Goal: Check status: Check status

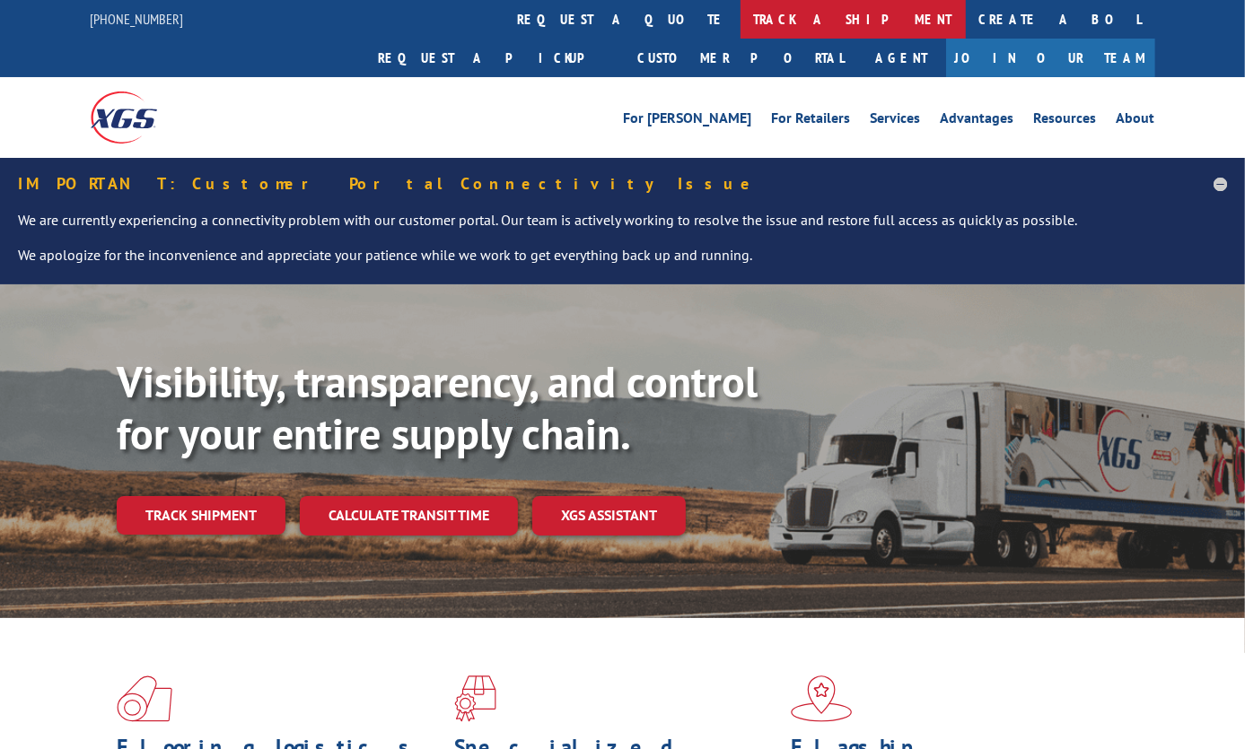
click at [740, 12] on link "track a shipment" at bounding box center [852, 19] width 225 height 39
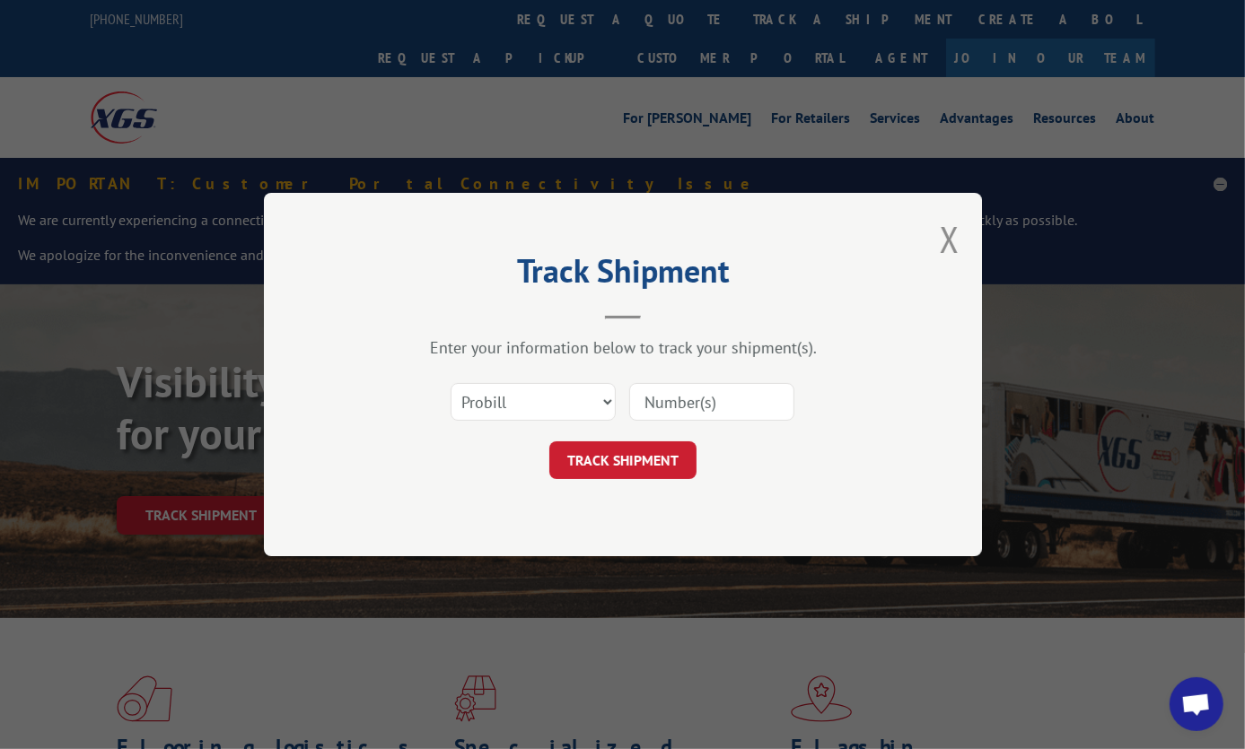
drag, startPoint x: 588, startPoint y: 377, endPoint x: 579, endPoint y: 388, distance: 14.0
click at [583, 380] on div "Select category... Probill BOL PO" at bounding box center [623, 401] width 538 height 59
click at [576, 397] on select "Select category... Probill BOL PO" at bounding box center [533, 402] width 165 height 38
select select "po"
click at [451, 383] on select "Select category... Probill BOL PO" at bounding box center [533, 402] width 165 height 38
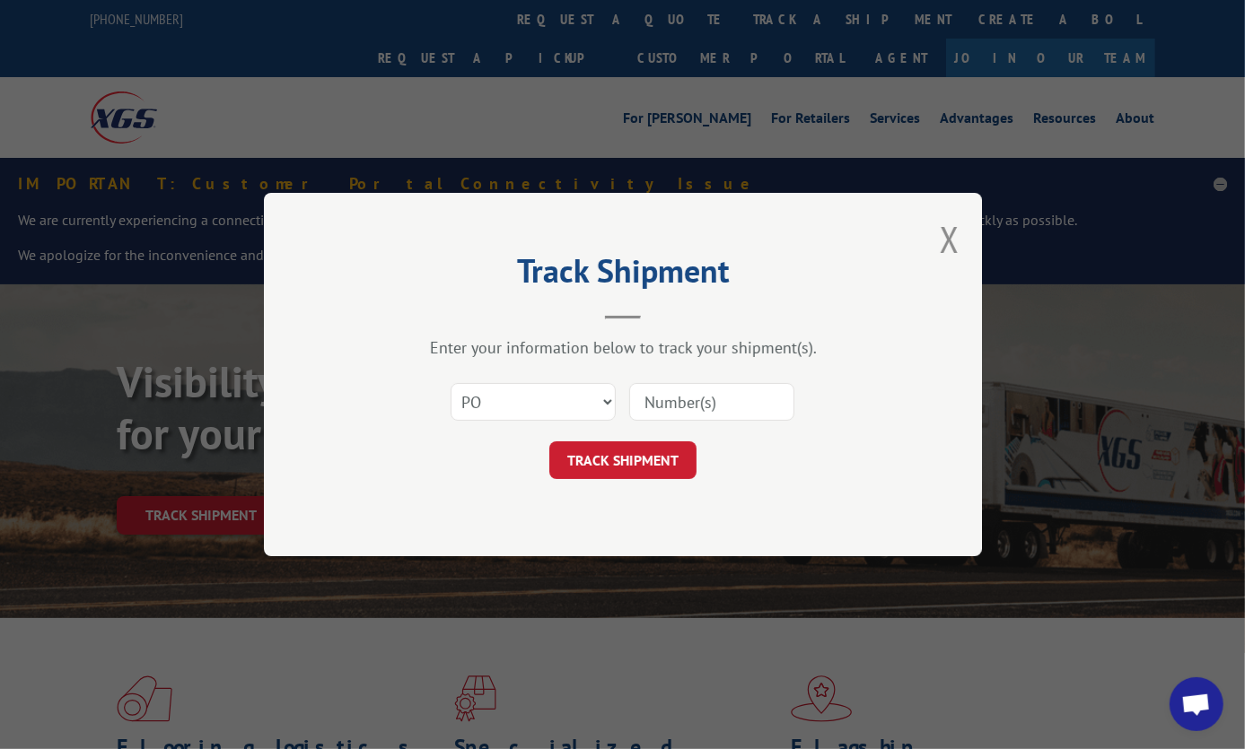
click at [721, 413] on input at bounding box center [711, 402] width 165 height 38
paste input "ENG89043REP"
type input "ENG89043REP"
click at [630, 465] on button "TRACK SHIPMENT" at bounding box center [622, 461] width 147 height 38
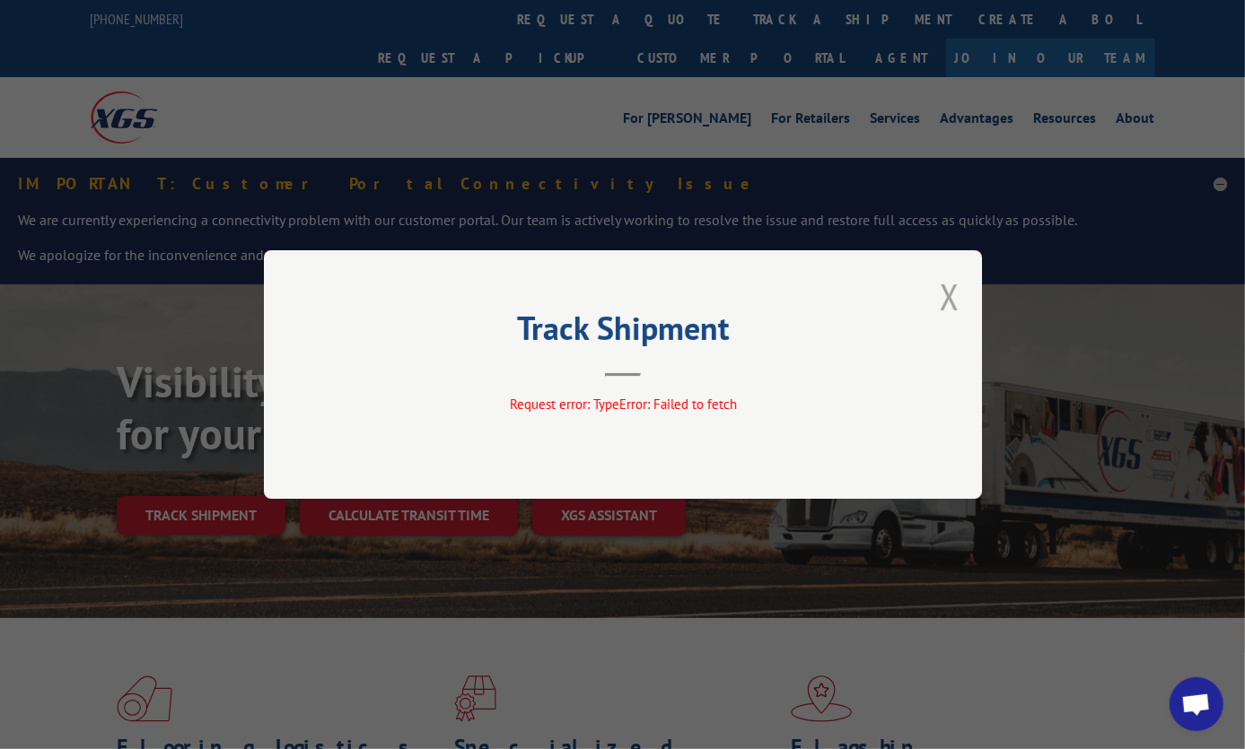
click at [948, 290] on button "Close modal" at bounding box center [950, 297] width 20 height 48
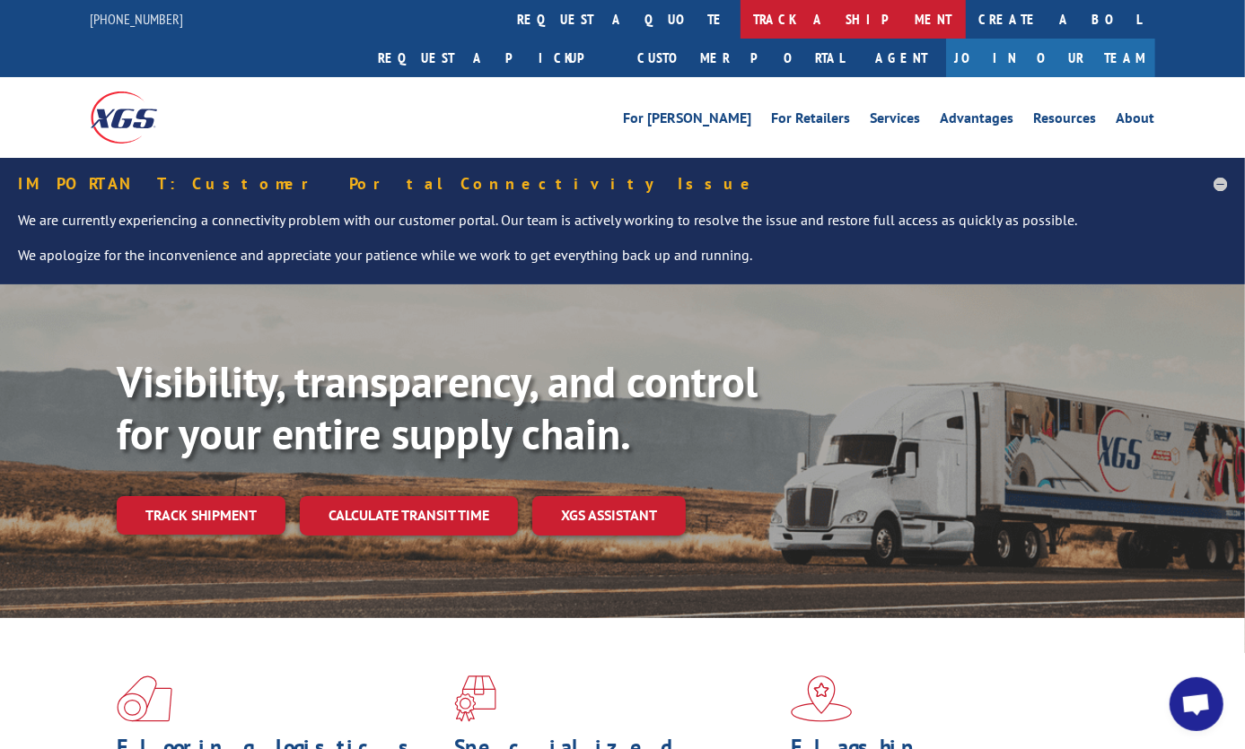
click at [740, 10] on link "track a shipment" at bounding box center [852, 19] width 225 height 39
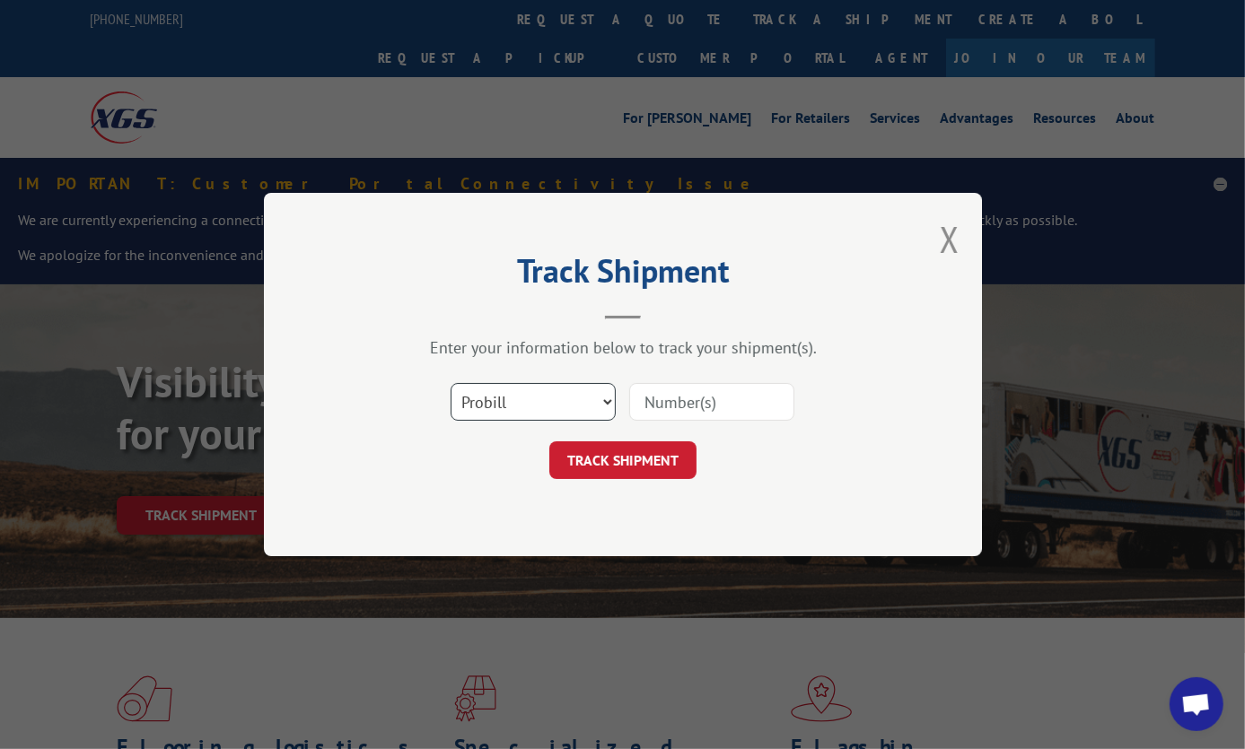
click at [528, 398] on select "Select category... Probill BOL PO" at bounding box center [533, 402] width 165 height 38
select select "po"
click at [451, 383] on select "Select category... Probill BOL PO" at bounding box center [533, 402] width 165 height 38
click at [674, 410] on input at bounding box center [711, 402] width 165 height 38
paste input "ENG89043REP"
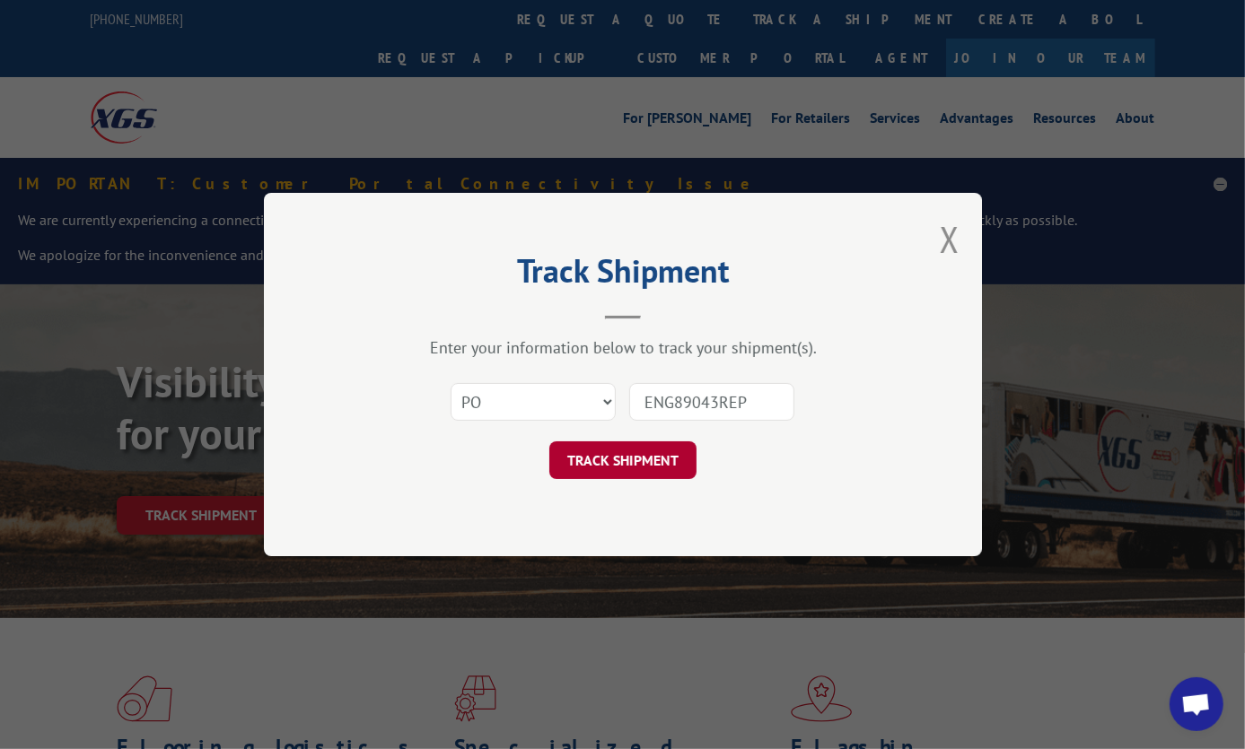
type input "ENG89043REP"
click at [654, 450] on button "TRACK SHIPMENT" at bounding box center [622, 461] width 147 height 38
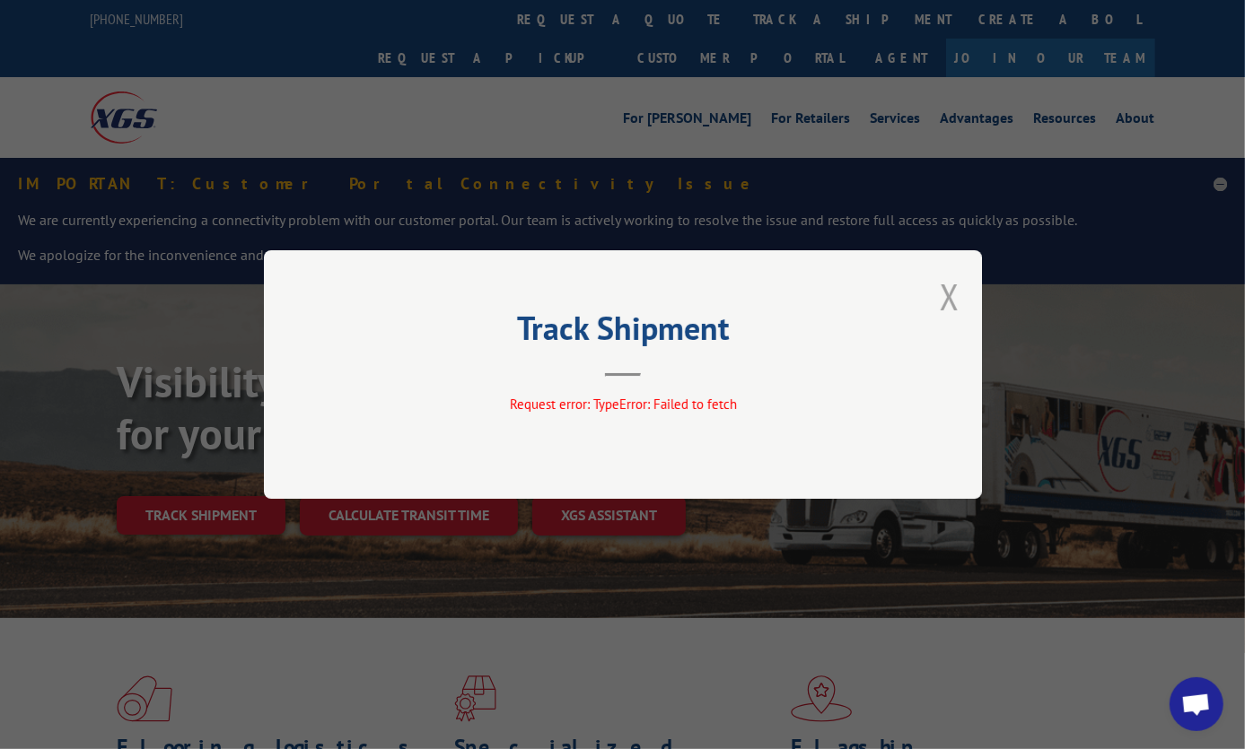
click at [941, 298] on button "Close modal" at bounding box center [950, 297] width 20 height 48
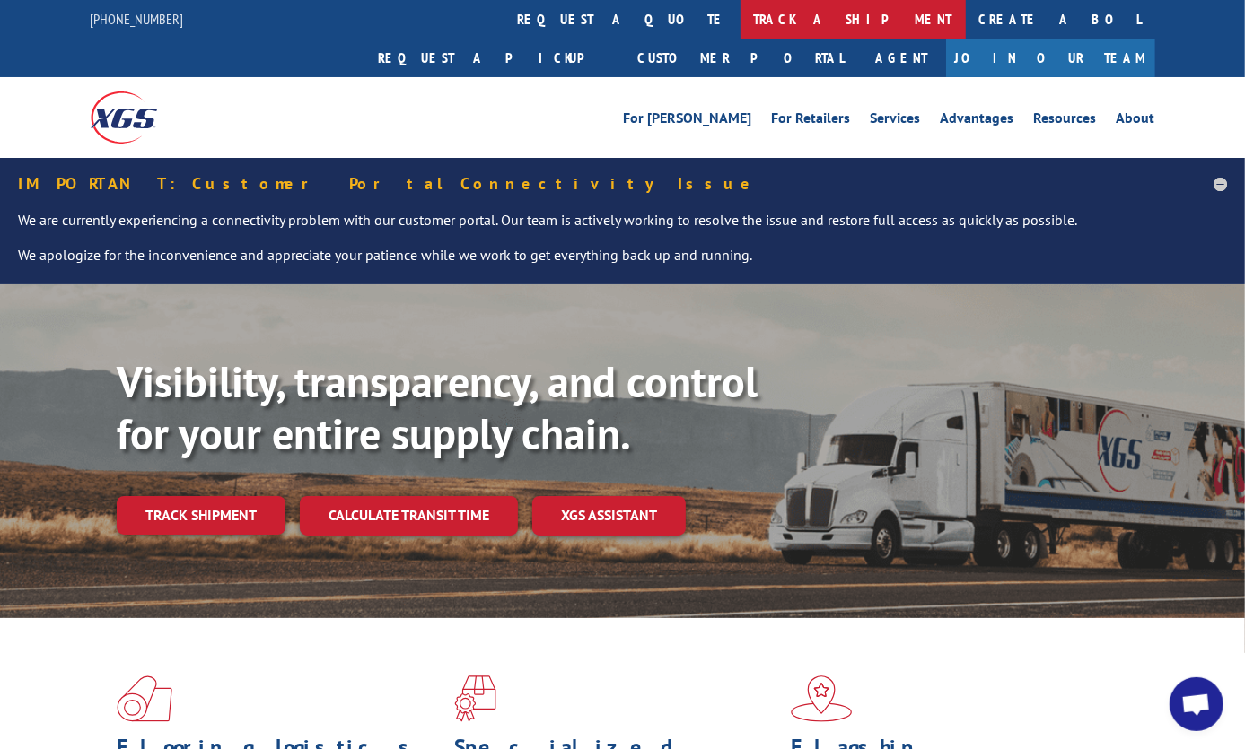
click at [740, 11] on link "track a shipment" at bounding box center [852, 19] width 225 height 39
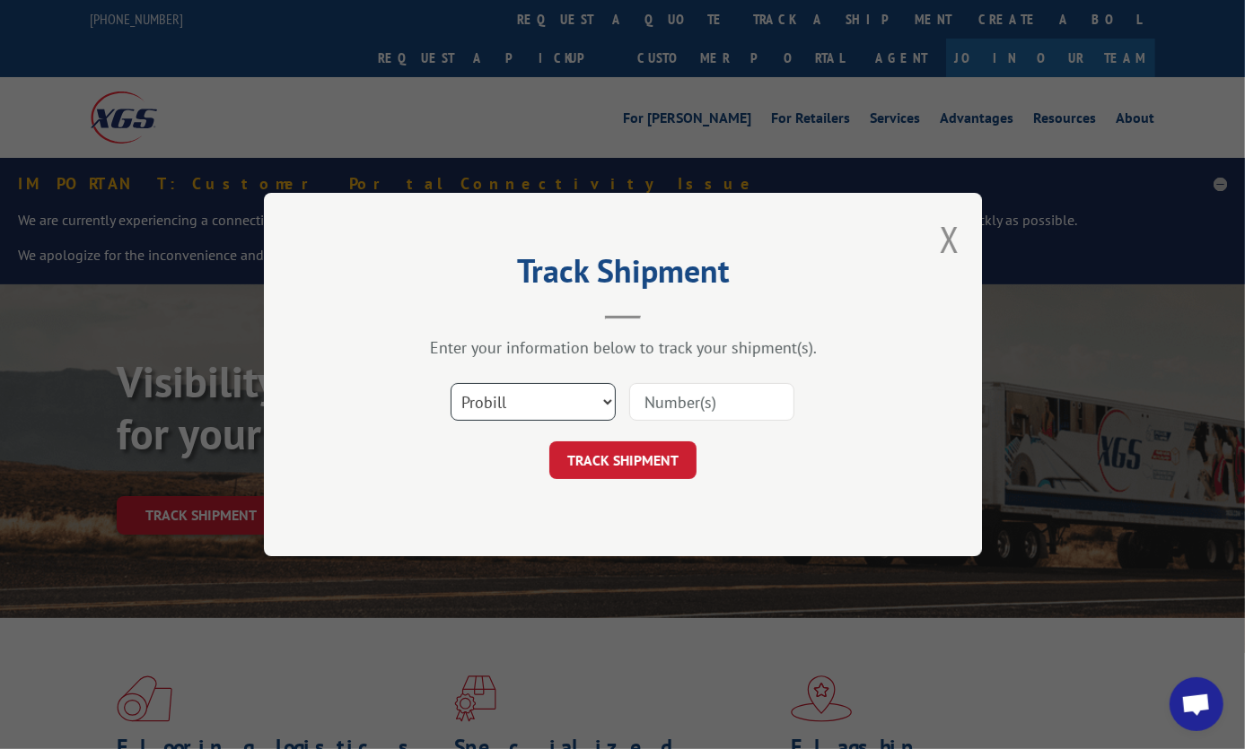
click at [530, 398] on select "Select category... Probill BOL PO" at bounding box center [533, 402] width 165 height 38
select select "bol"
click at [451, 383] on select "Select category... Probill BOL PO" at bounding box center [533, 402] width 165 height 38
click at [639, 407] on input at bounding box center [711, 402] width 165 height 38
paste input "7002390"
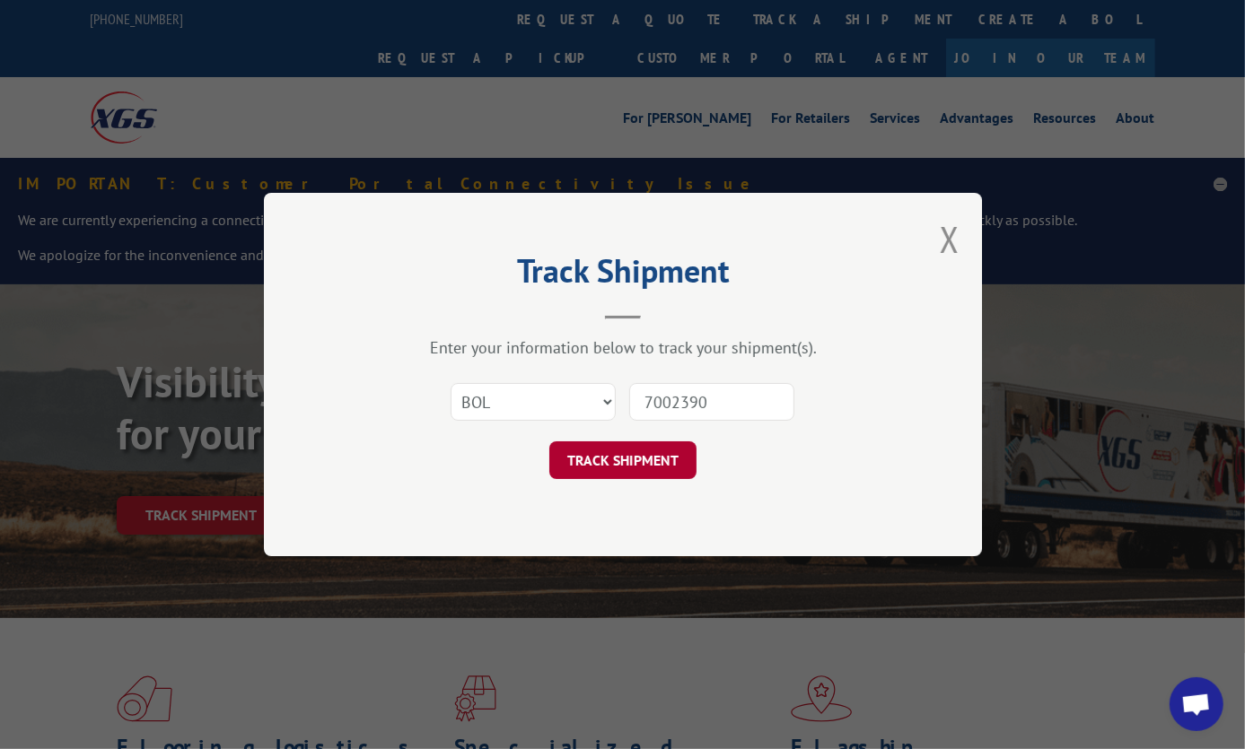
type input "7002390"
click at [617, 464] on button "TRACK SHIPMENT" at bounding box center [622, 461] width 147 height 38
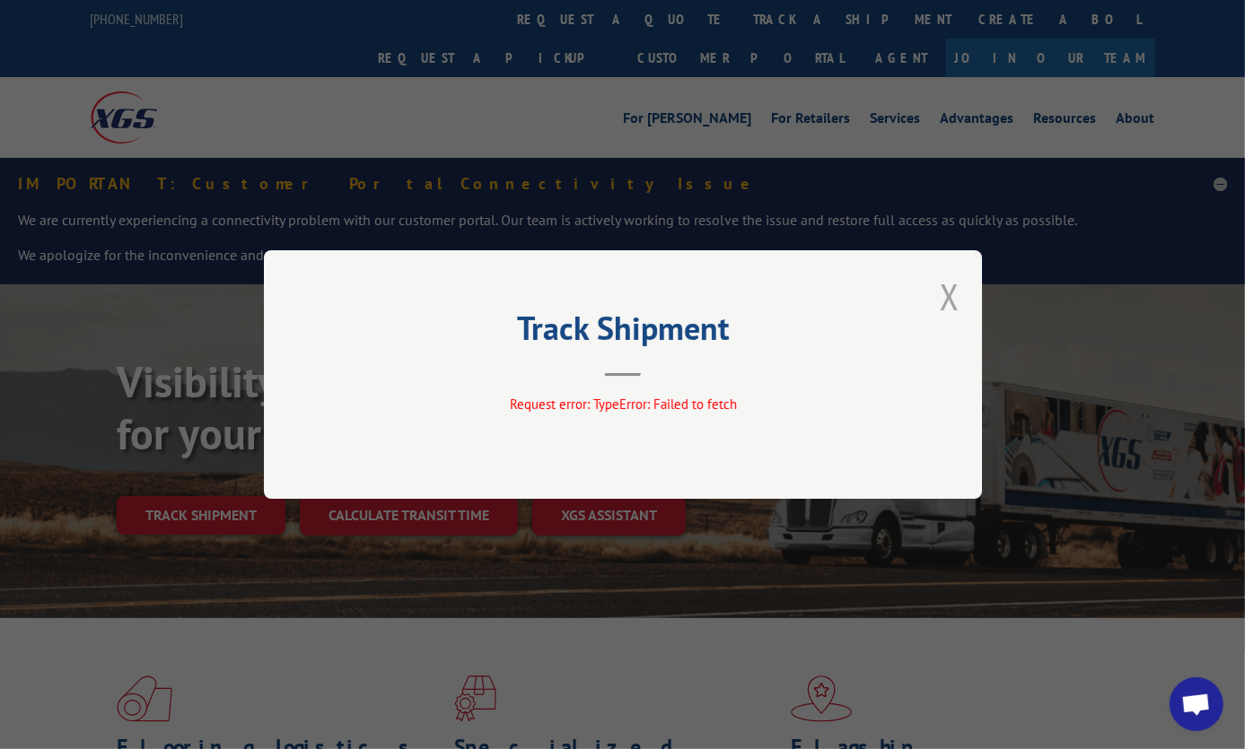
click at [950, 294] on button "Close modal" at bounding box center [950, 297] width 20 height 48
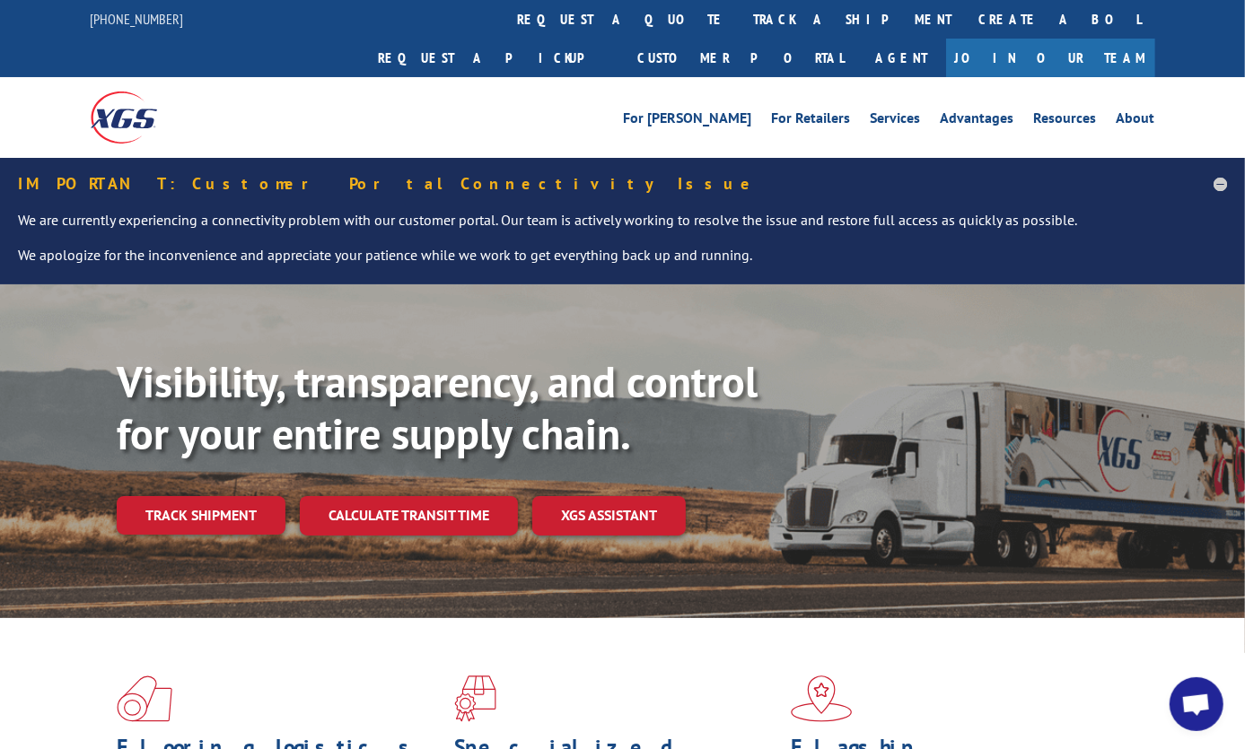
click at [1205, 704] on span "Open chat" at bounding box center [1196, 706] width 30 height 25
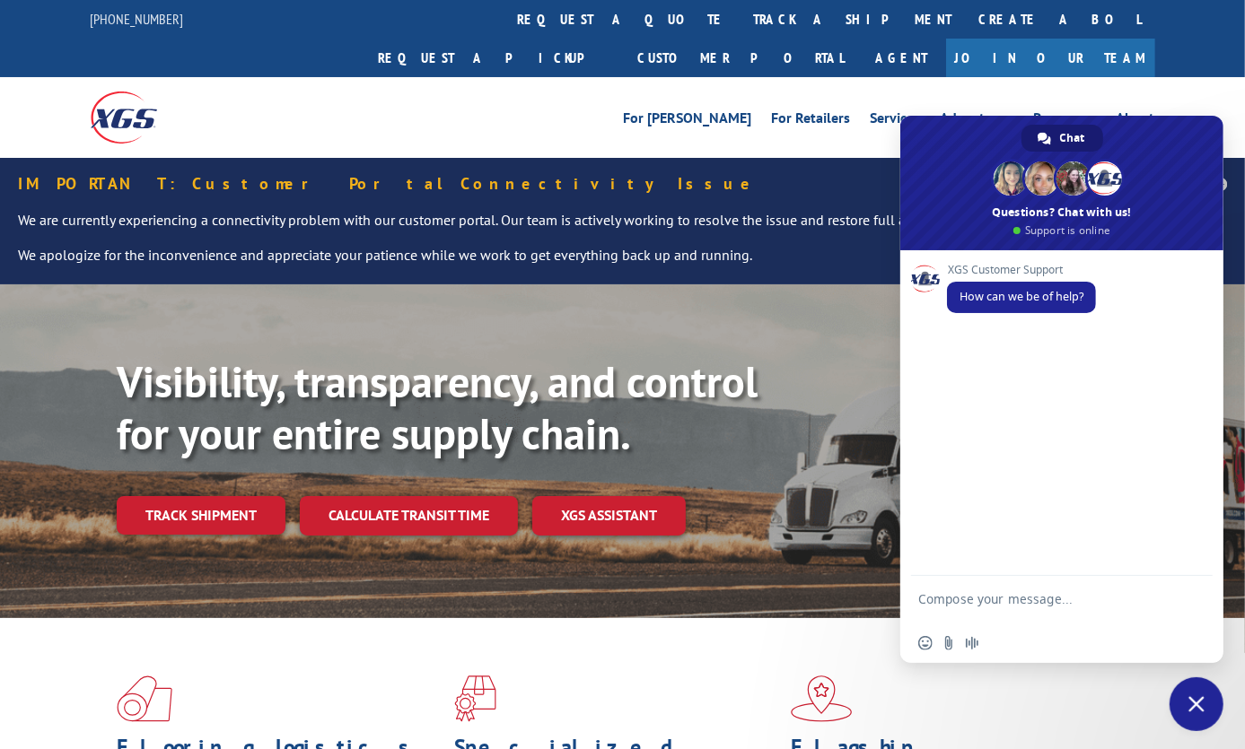
click at [1006, 601] on textarea "Compose your message..." at bounding box center [1042, 607] width 248 height 32
type textarea "g"
paste textarea "7002390"
click at [1124, 601] on textarea "Good morning, Could I grab the estimated delivery for BOL 7002390 please?" at bounding box center [1042, 599] width 248 height 48
paste textarea "17230572"
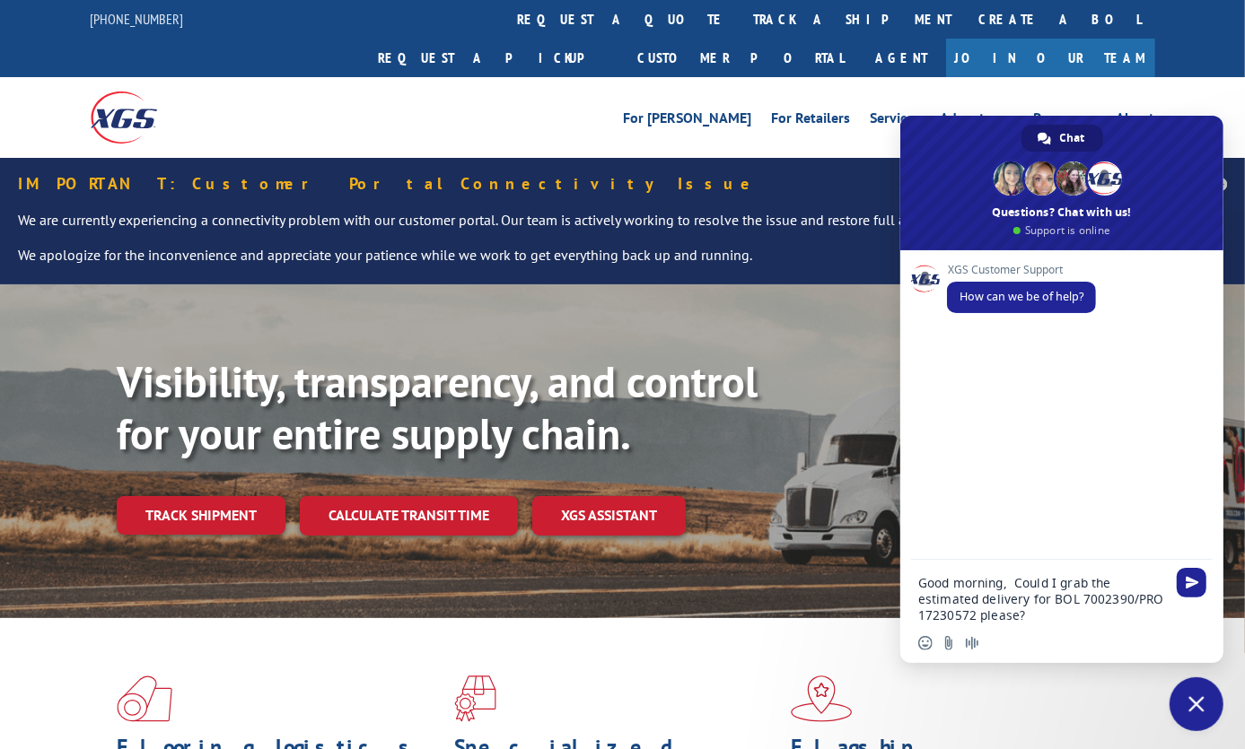
click at [1086, 619] on textarea "Good morning, Could I grab the estimated delivery for BOL 7002390/PRO 17230572 …" at bounding box center [1042, 599] width 248 height 48
type textarea "Good morning, Could I grab the estimated delivery for BOL 7002390/PRO 17230572 …"
click at [1186, 569] on span "Send" at bounding box center [1192, 566] width 13 height 13
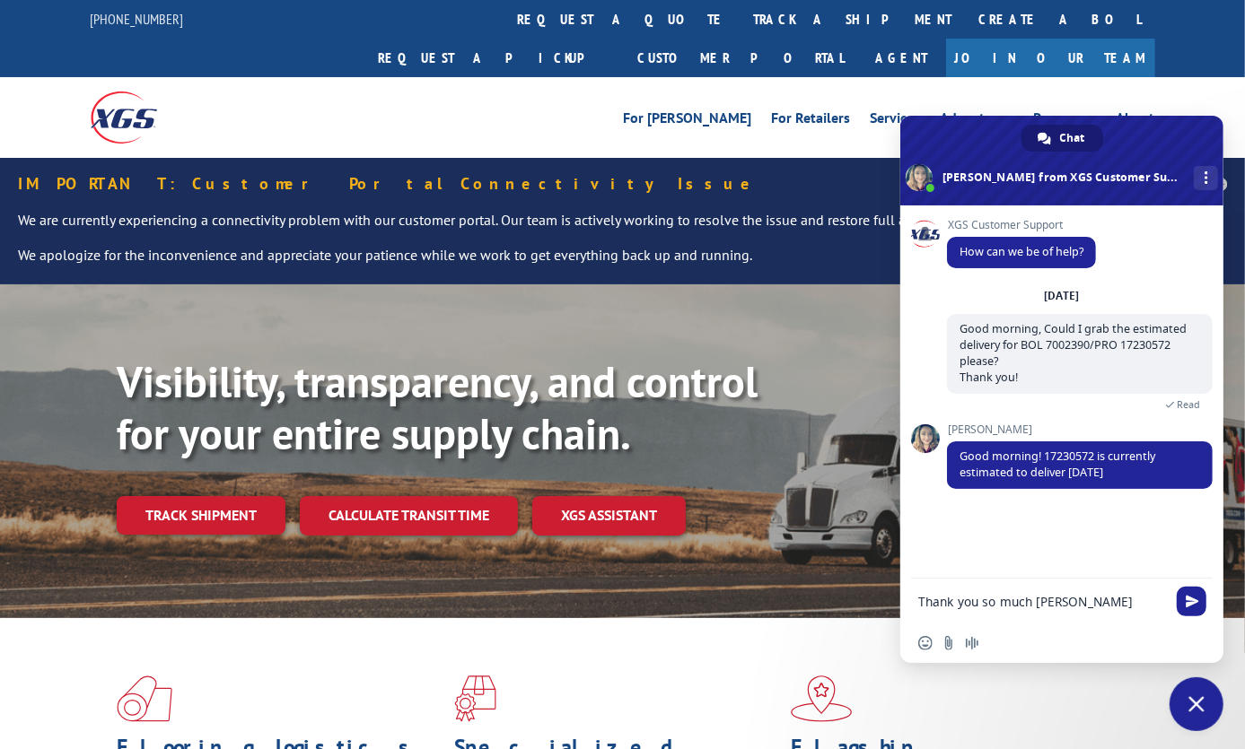
type textarea "Thank you so much [PERSON_NAME]!"
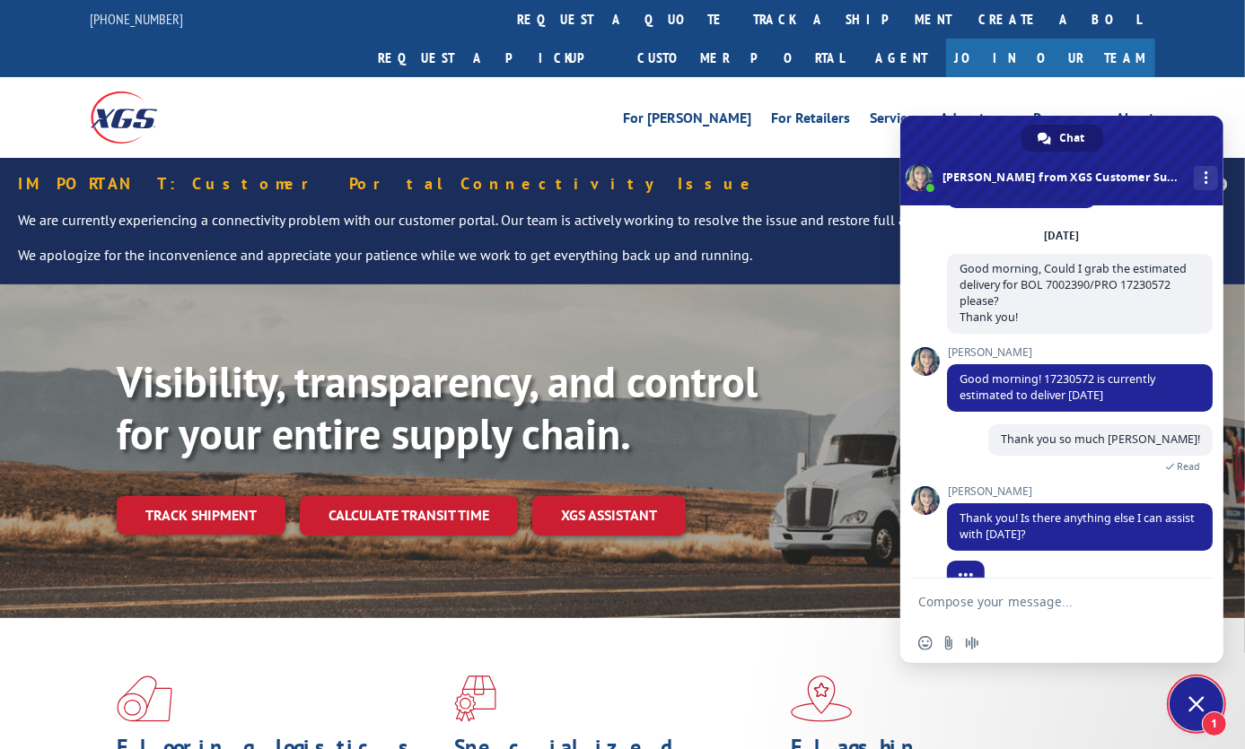
scroll to position [95, 0]
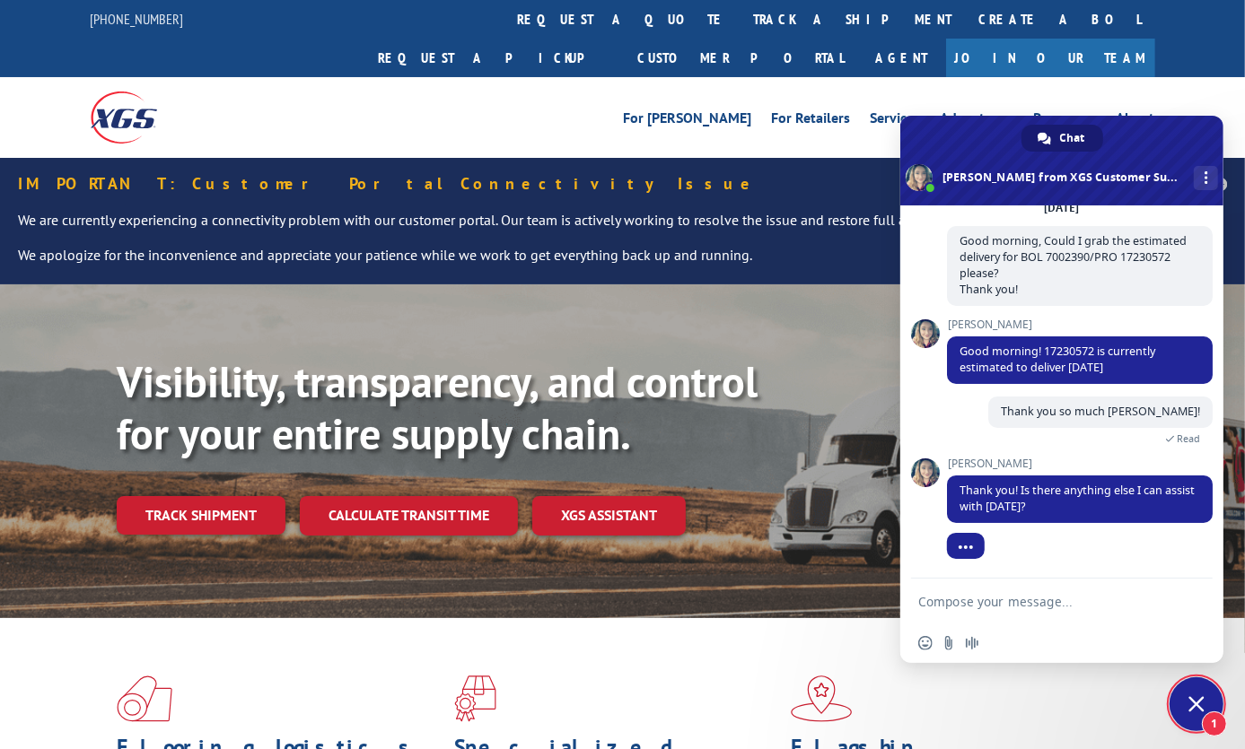
click at [1075, 598] on textarea "Compose your message..." at bounding box center [1042, 602] width 248 height 16
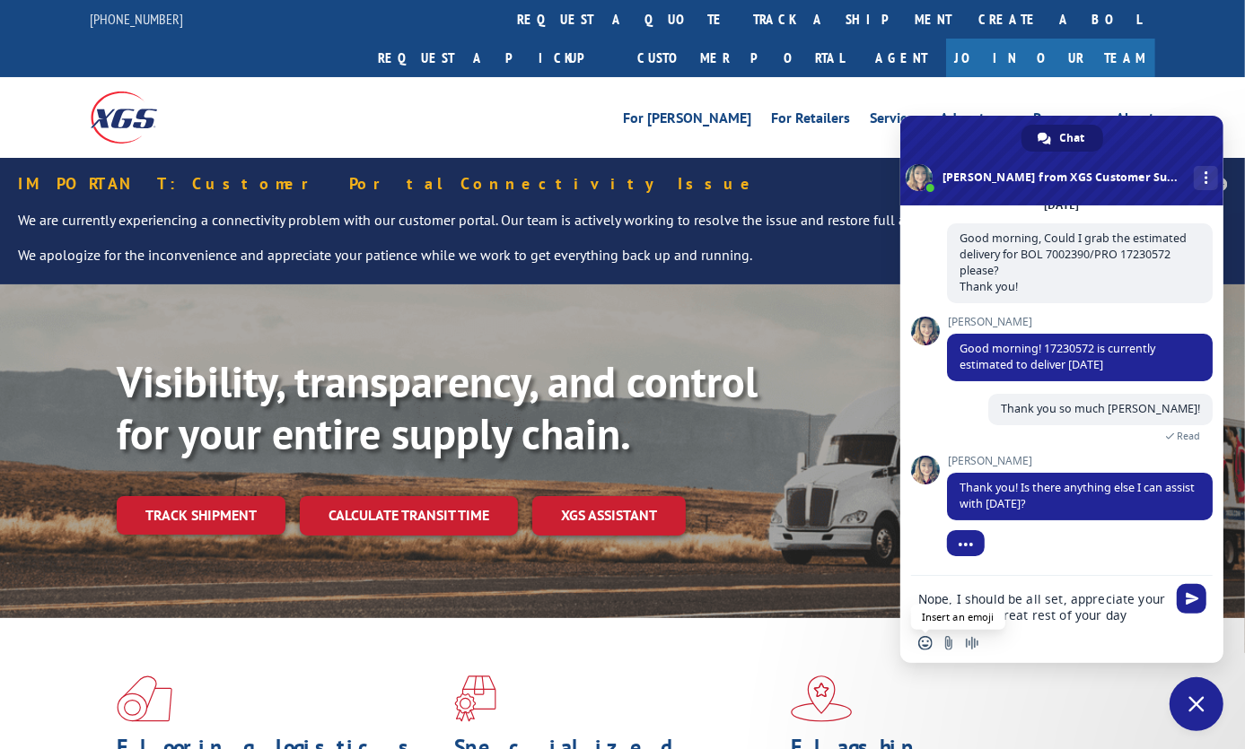
click at [929, 643] on span "Insert an emoji" at bounding box center [925, 643] width 14 height 14
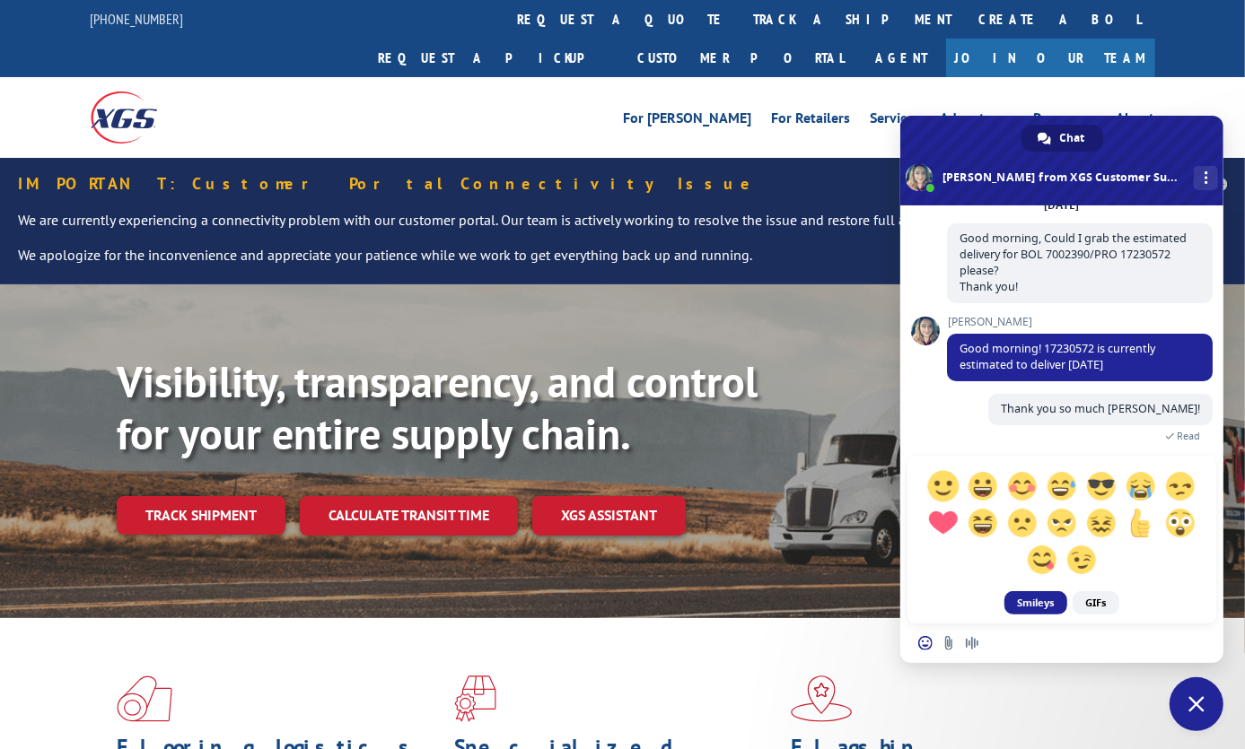
click at [938, 480] on span at bounding box center [942, 485] width 31 height 31
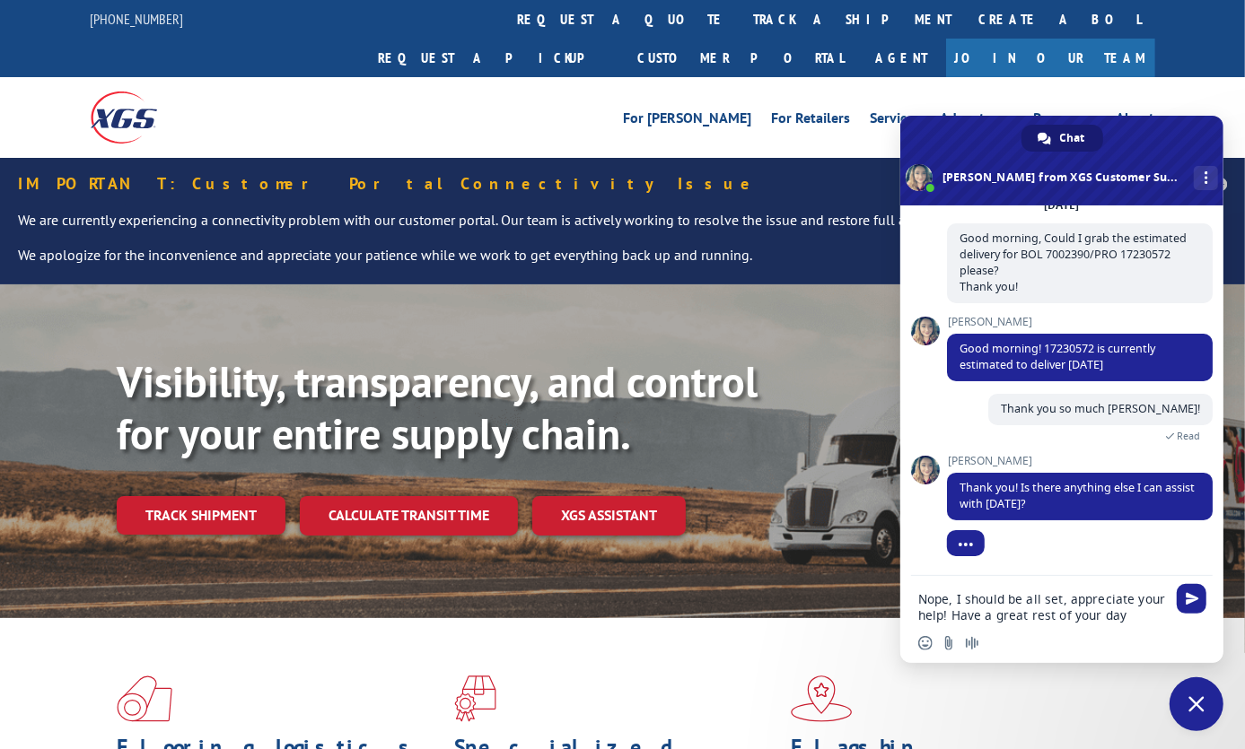
click at [1132, 617] on textarea "Nope, I should be all set, appreciate your help! Have a great rest of your day" at bounding box center [1042, 607] width 248 height 32
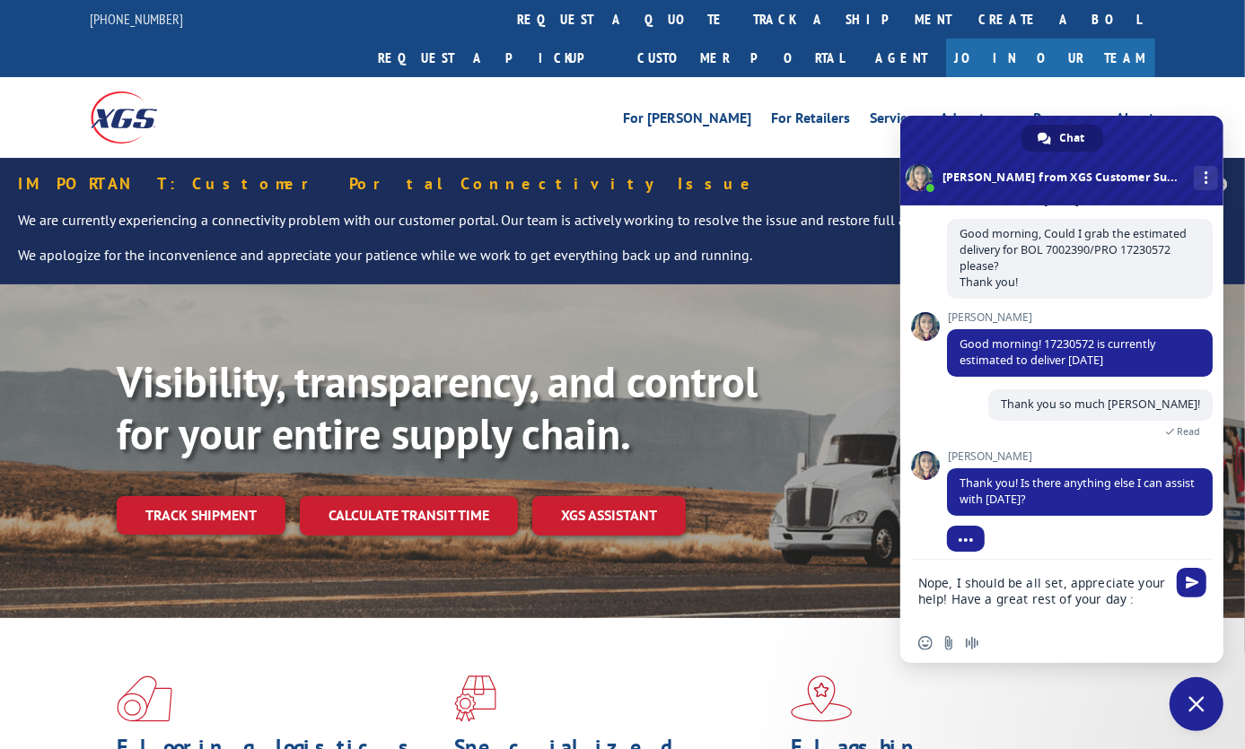
type textarea "Nope, I should be all set, appreciate your help! Have a great rest of your day …"
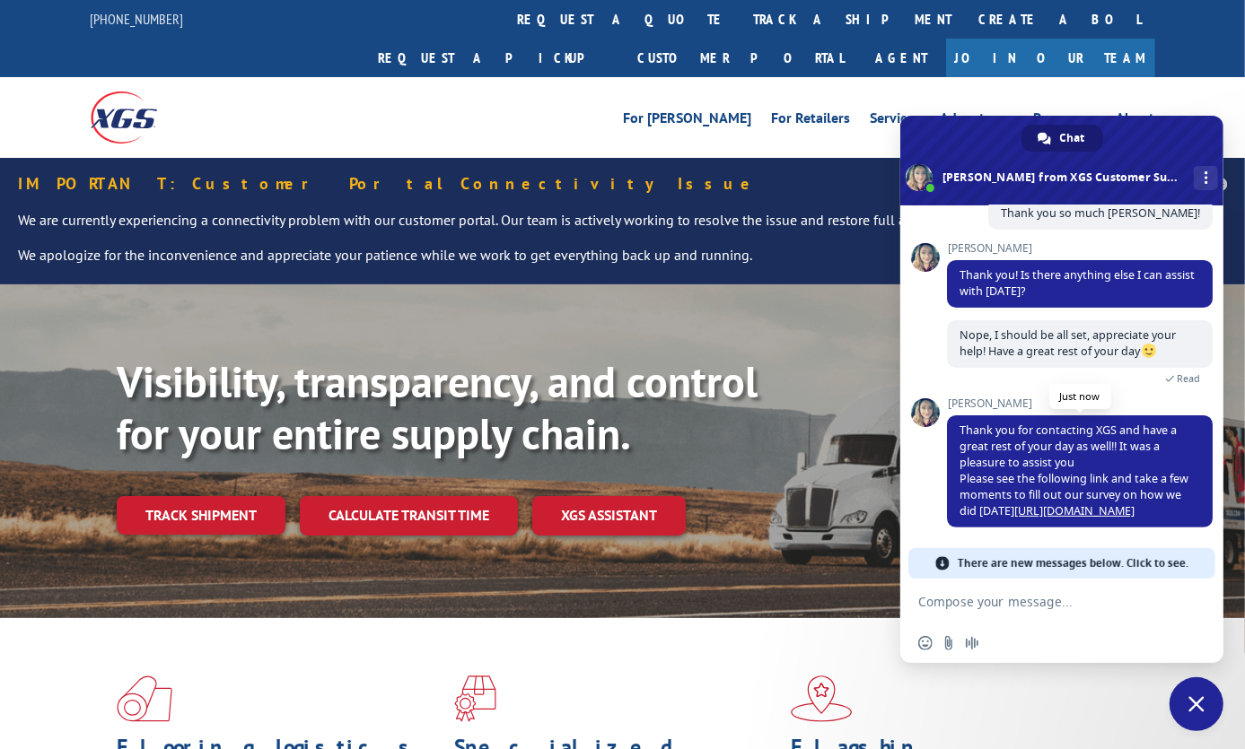
scroll to position [269, 0]
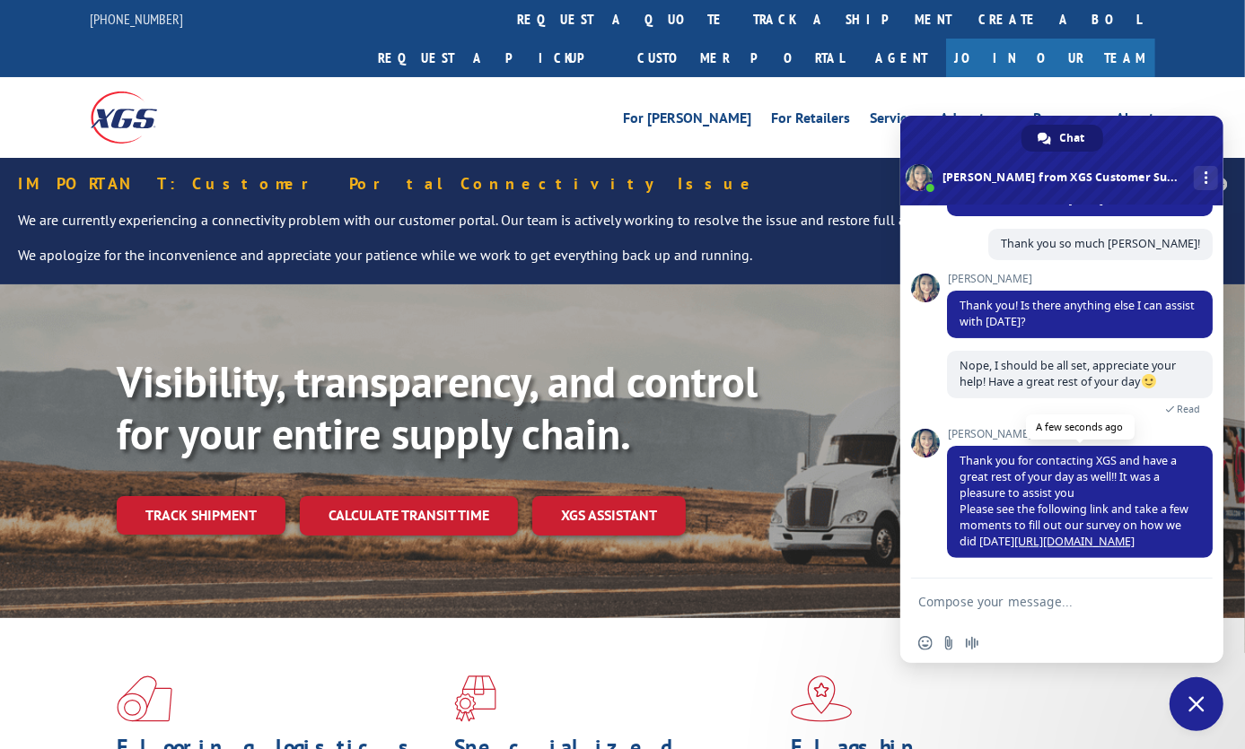
click at [1076, 534] on link "[URL][DOMAIN_NAME]" at bounding box center [1074, 541] width 120 height 15
click at [1195, 704] on span "Close chat" at bounding box center [1196, 704] width 16 height 16
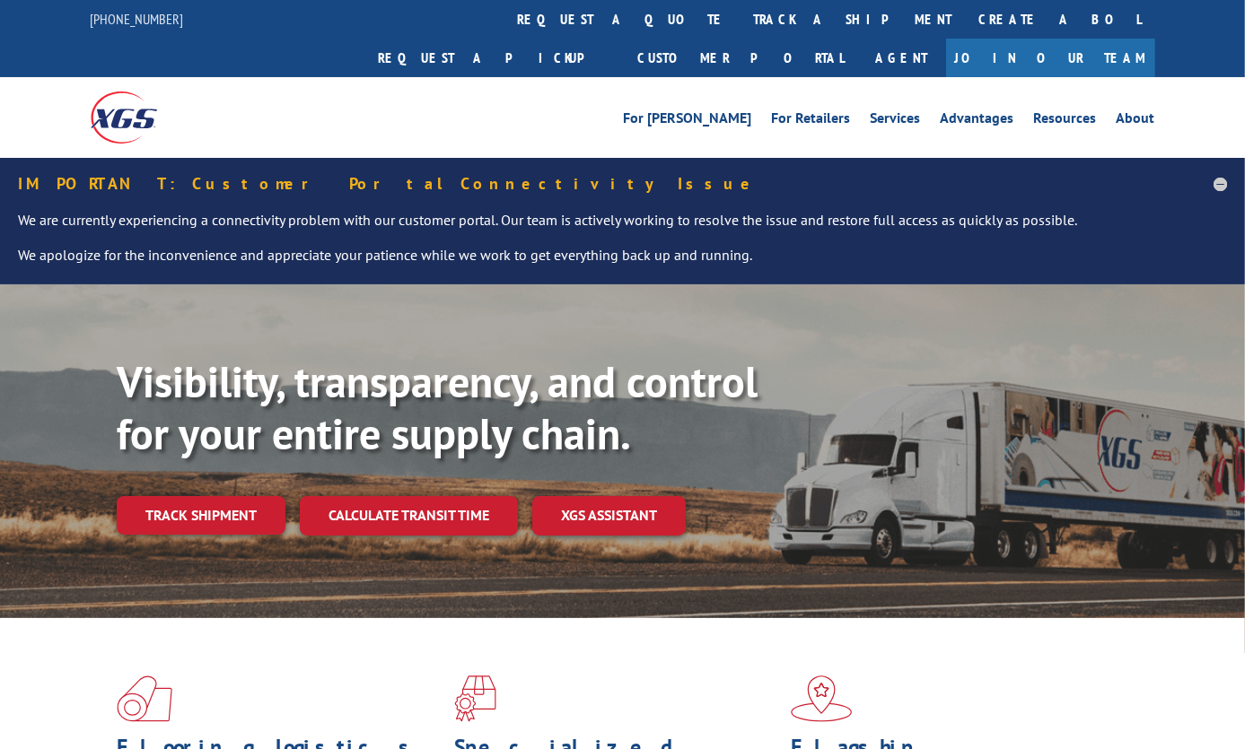
drag, startPoint x: 557, startPoint y: 23, endPoint x: 554, endPoint y: 44, distance: 21.0
click at [740, 22] on link "track a shipment" at bounding box center [852, 19] width 225 height 39
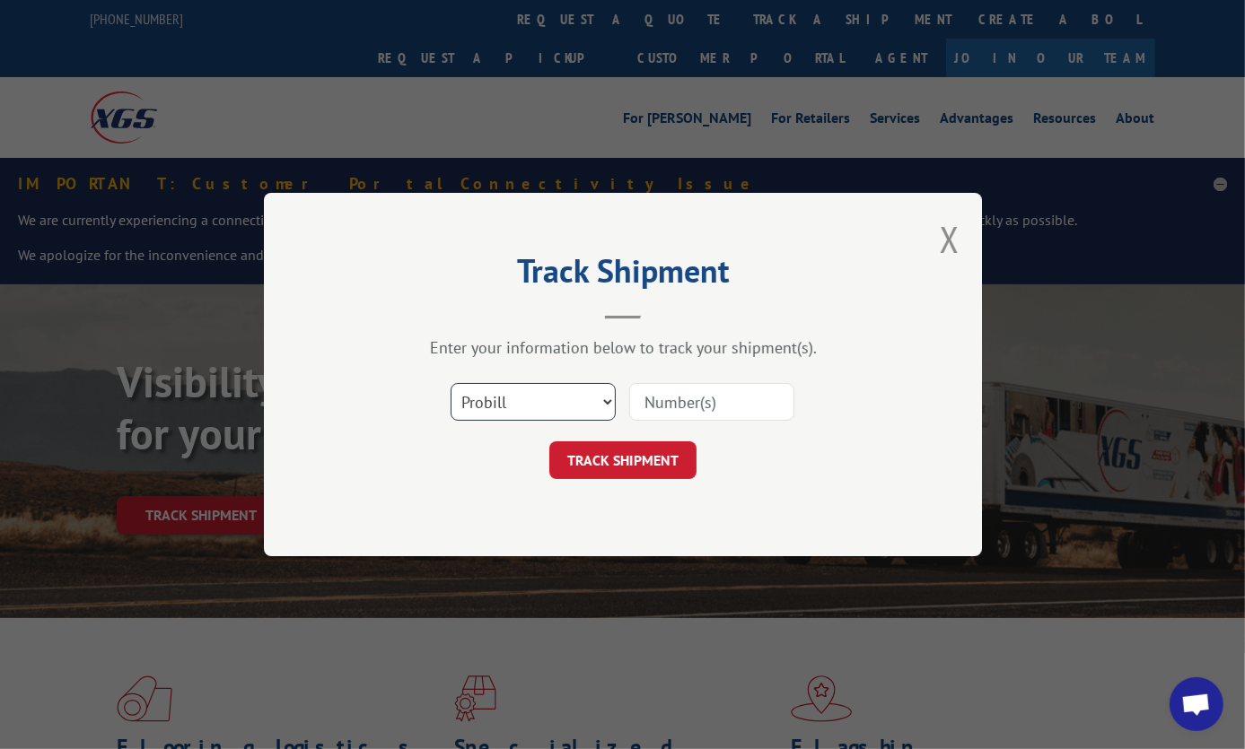
scroll to position [269, 0]
drag, startPoint x: 636, startPoint y: 416, endPoint x: 617, endPoint y: 415, distance: 18.9
click at [636, 416] on input at bounding box center [711, 402] width 165 height 38
click at [586, 406] on select "Select category... Probill BOL PO" at bounding box center [533, 402] width 165 height 38
select select "po"
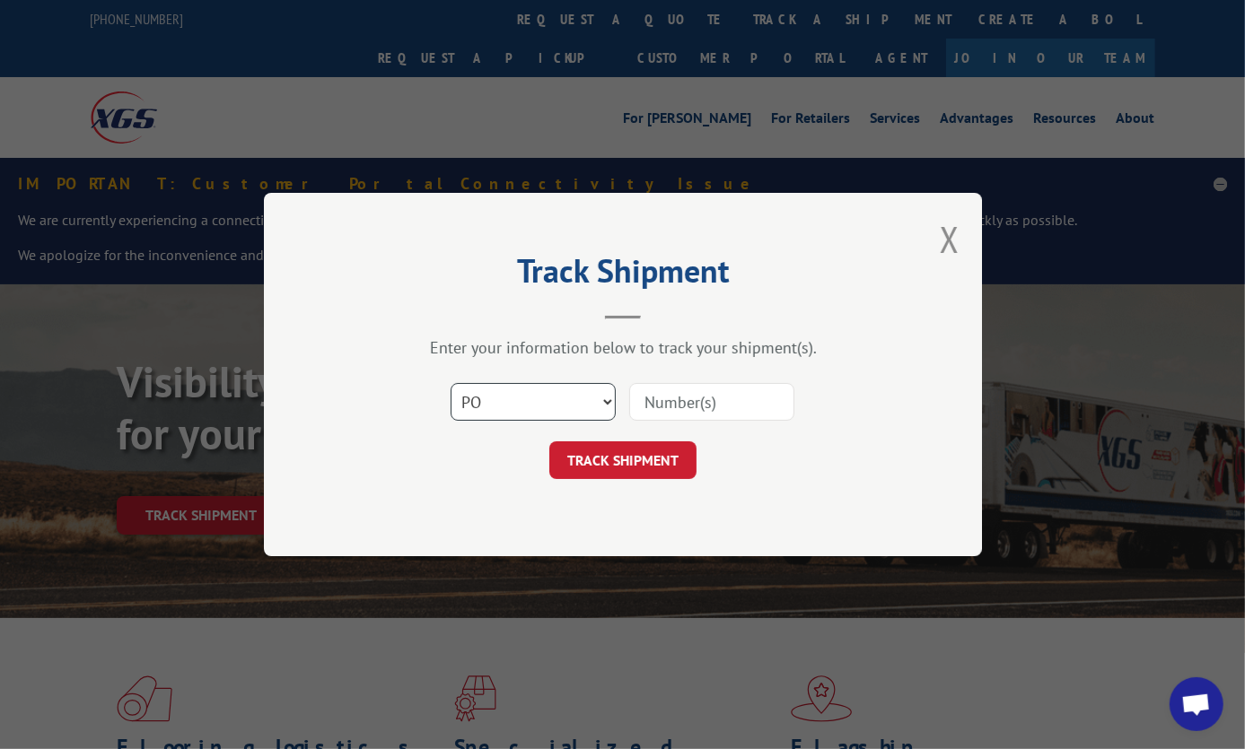
click at [451, 383] on select "Select category... Probill BOL PO" at bounding box center [533, 402] width 165 height 38
drag, startPoint x: 687, startPoint y: 383, endPoint x: 685, endPoint y: 403, distance: 19.9
click at [687, 383] on input at bounding box center [711, 402] width 165 height 38
paste input "ENG87631CPT"
type input "ENG87631CPT"
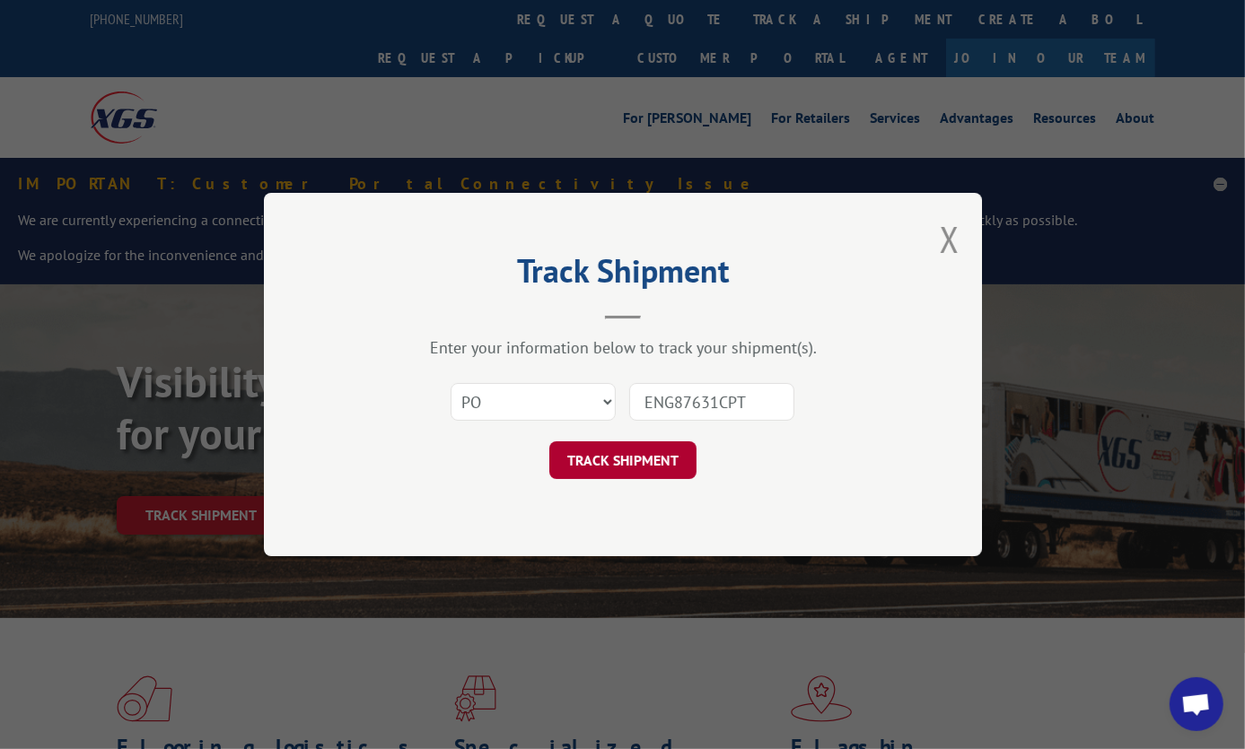
click at [652, 460] on button "TRACK SHIPMENT" at bounding box center [622, 461] width 147 height 38
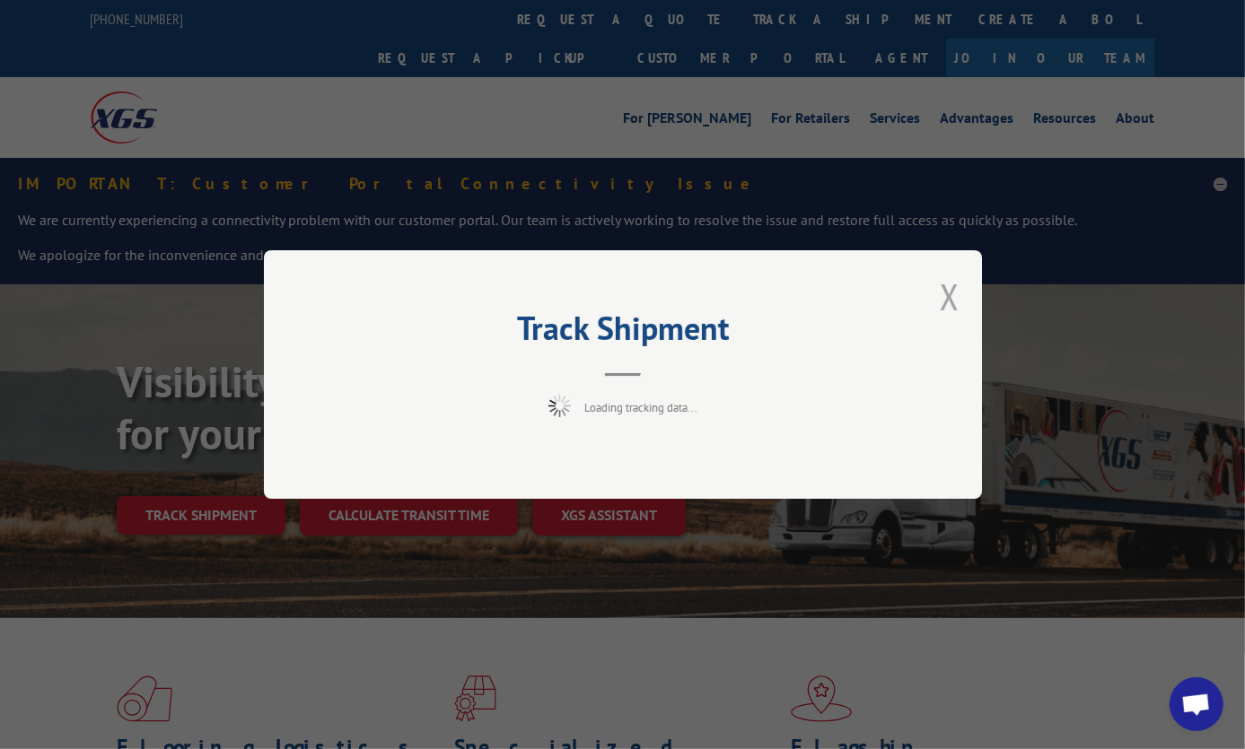
click at [943, 287] on button "Close modal" at bounding box center [950, 297] width 20 height 48
